Goal: Task Accomplishment & Management: Use online tool/utility

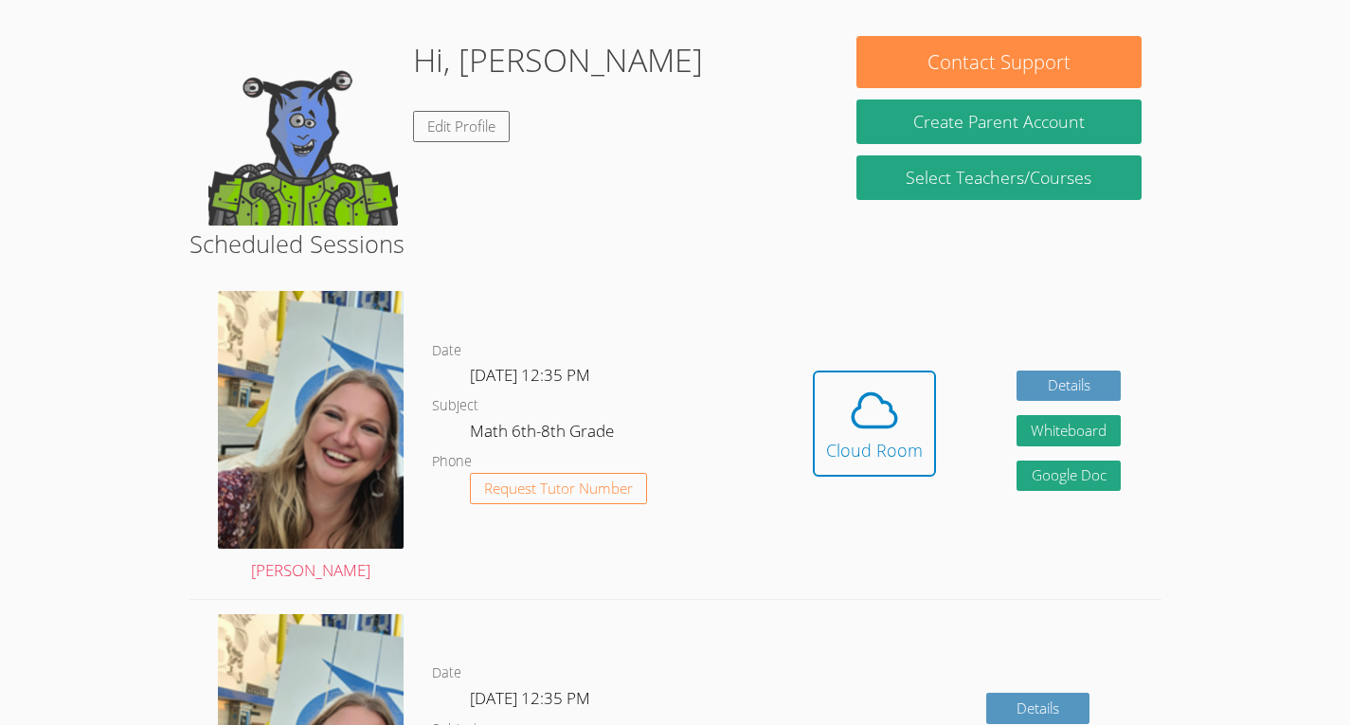
scroll to position [278, 0]
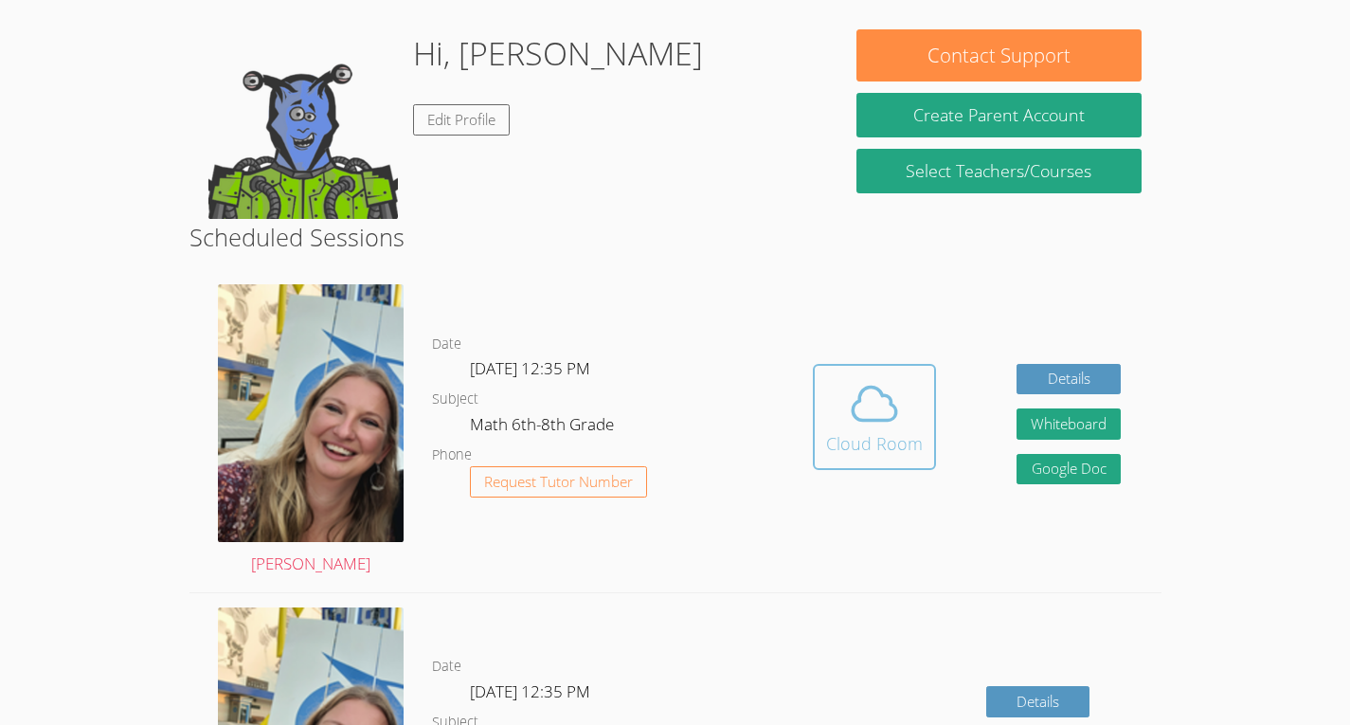
click at [869, 444] on div "Cloud Room" at bounding box center [874, 443] width 97 height 27
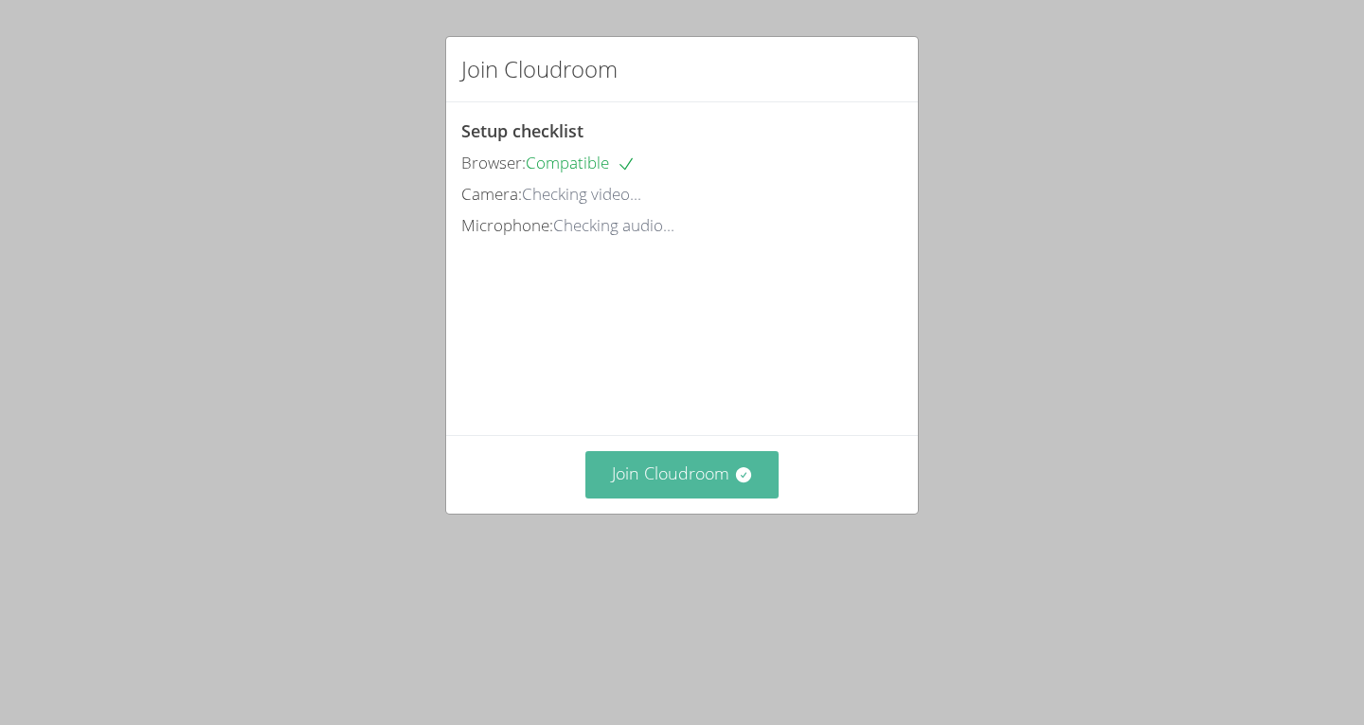
click at [725, 497] on button "Join Cloudroom" at bounding box center [683, 474] width 194 height 46
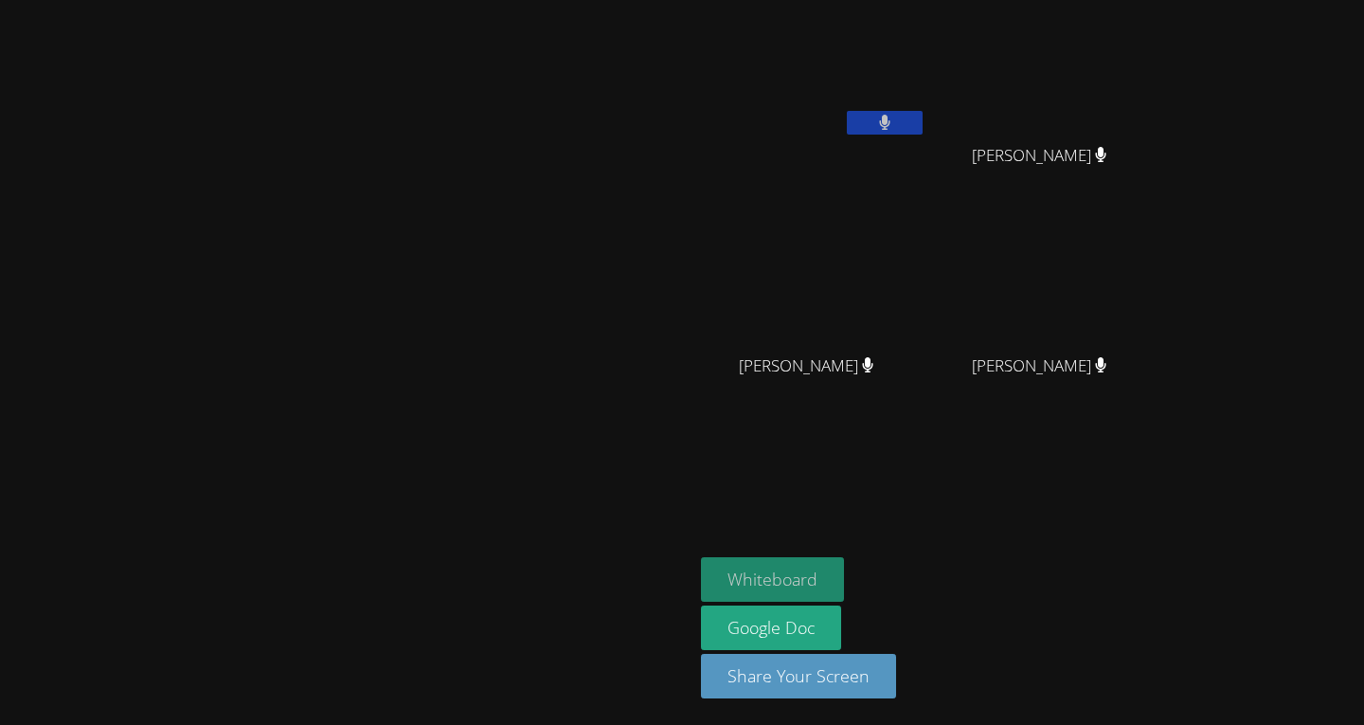
click at [844, 585] on button "Whiteboard" at bounding box center [772, 579] width 143 height 45
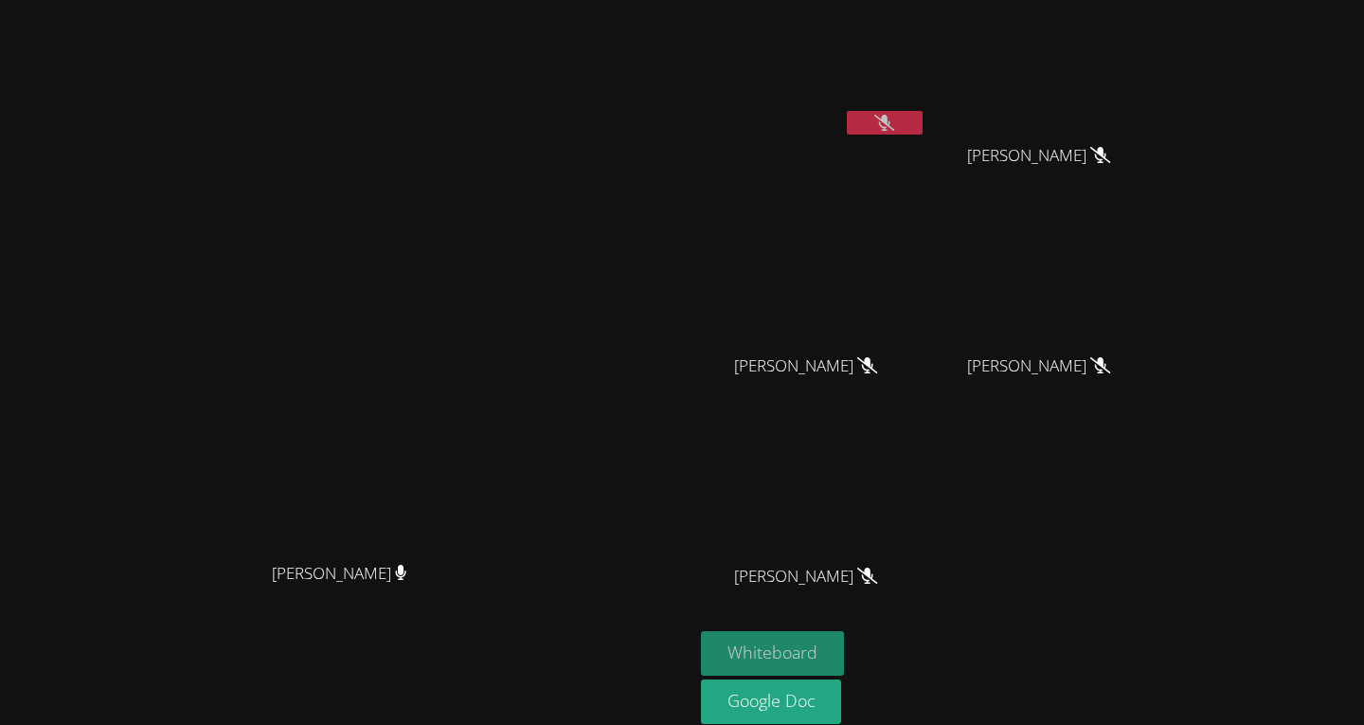
click at [844, 653] on button "Whiteboard" at bounding box center [772, 653] width 143 height 45
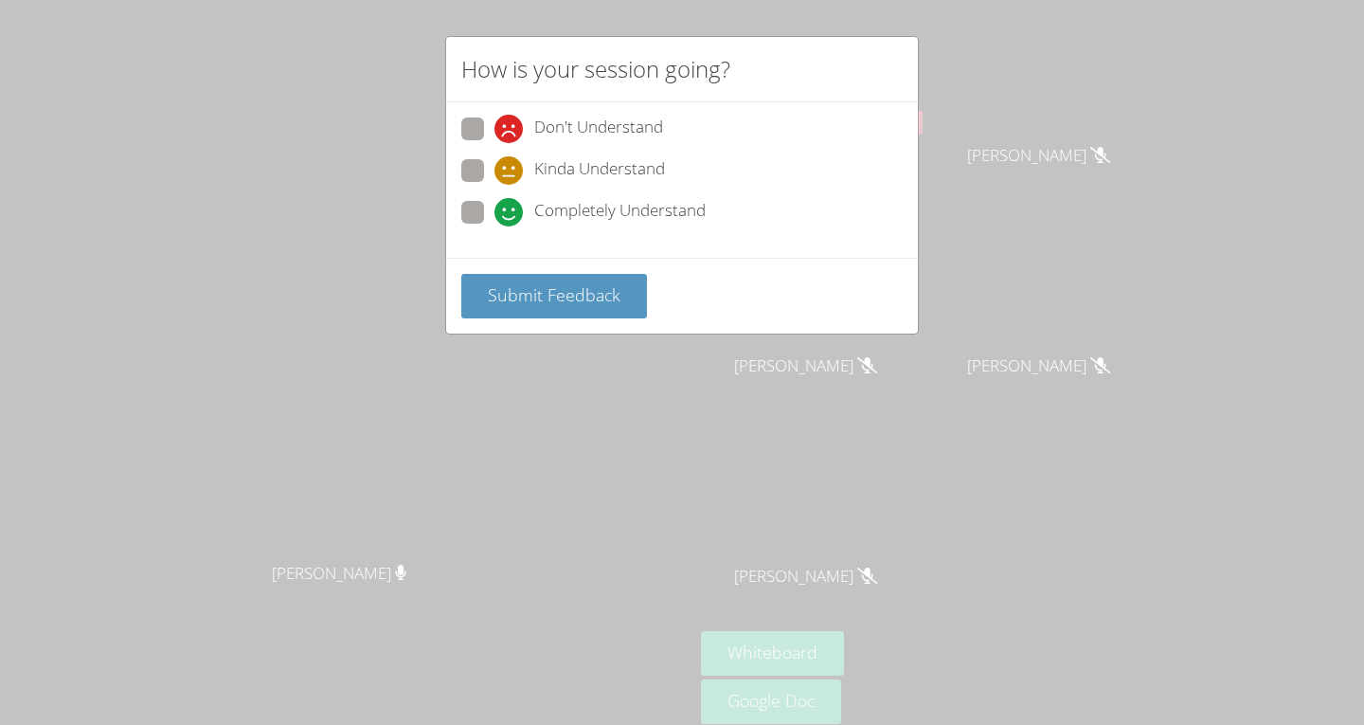
click at [495, 226] on span at bounding box center [495, 226] width 0 height 0
click at [495, 211] on input "Completely Understand" at bounding box center [503, 209] width 16 height 16
radio input "true"
click at [532, 266] on div "Submit Feedback" at bounding box center [682, 296] width 472 height 76
click at [546, 297] on span "Submit Feedback" at bounding box center [554, 294] width 133 height 23
